Goal: Transaction & Acquisition: Purchase product/service

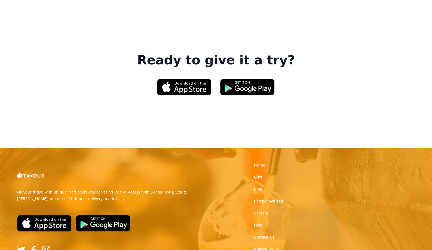
scroll to position [841, 0]
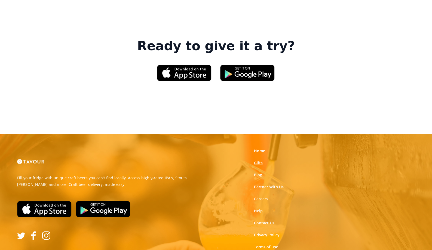
click at [257, 160] on link "Gifts" at bounding box center [258, 162] width 9 height 5
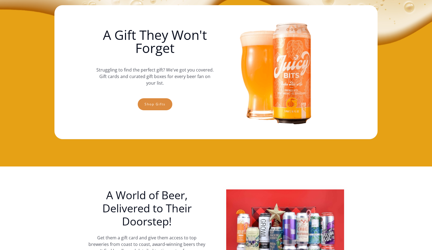
click at [150, 105] on link "Shop gifts" at bounding box center [155, 104] width 35 height 12
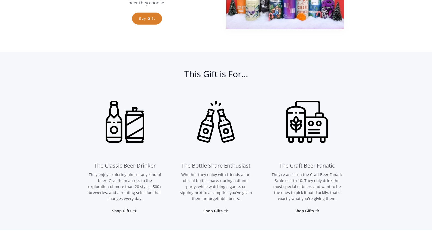
scroll to position [288, 0]
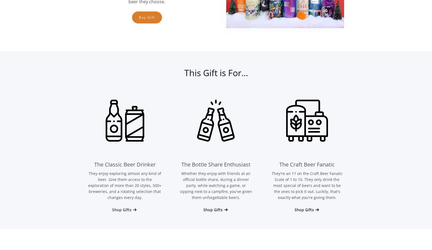
click at [123, 208] on div "Shop Gifts" at bounding box center [121, 209] width 19 height 5
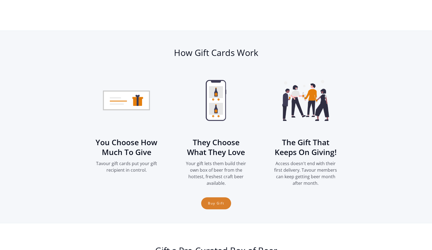
scroll to position [737, 0]
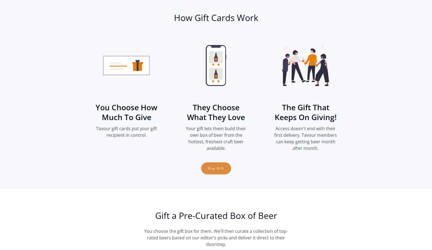
click at [210, 169] on link "Buy Gift" at bounding box center [216, 168] width 30 height 12
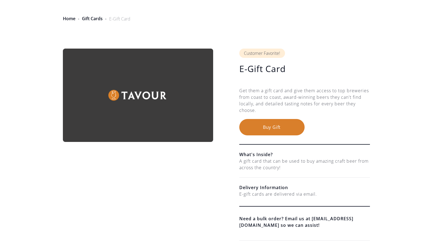
scroll to position [16, 0]
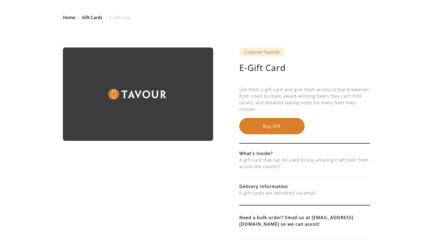
click at [263, 122] on button "Buy Gift" at bounding box center [271, 126] width 65 height 16
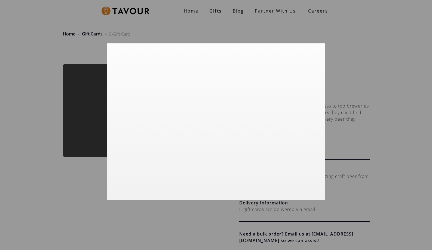
click at [396, 93] on div at bounding box center [216, 125] width 432 height 250
click at [30, 24] on div at bounding box center [216, 125] width 432 height 250
